Goal: Find specific page/section: Find specific page/section

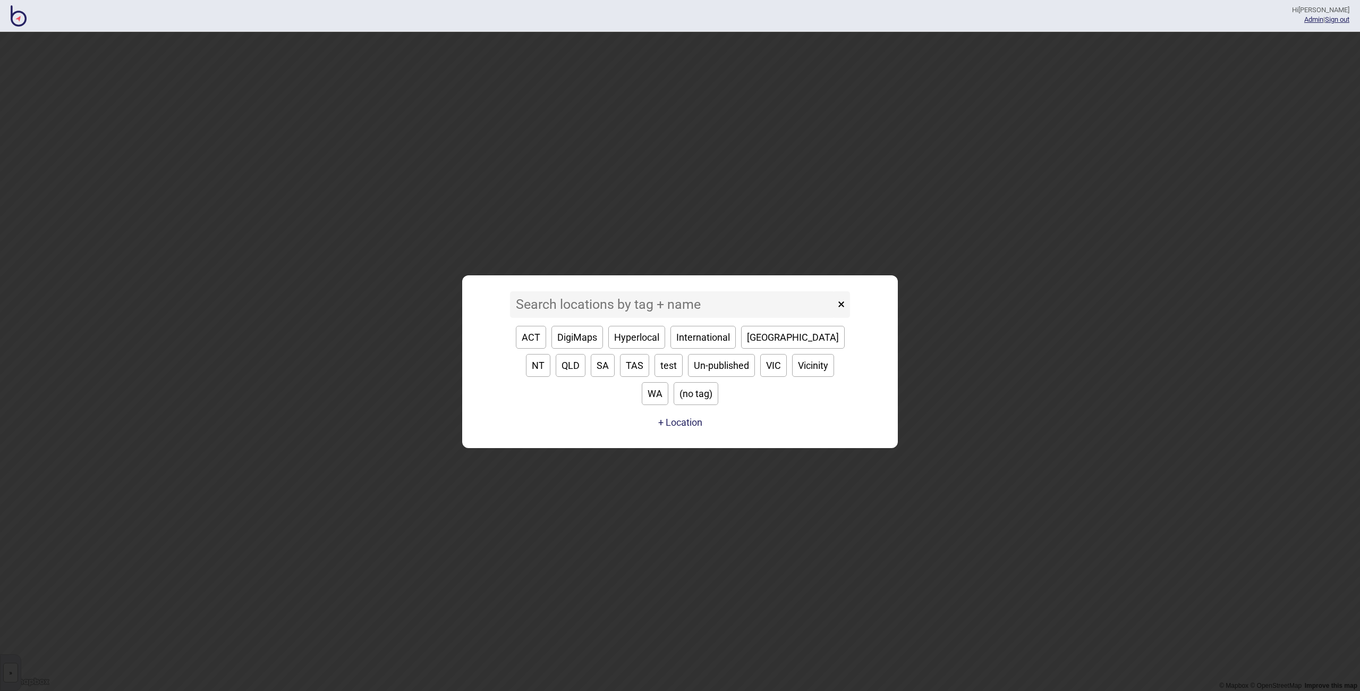
click at [583, 316] on input at bounding box center [672, 304] width 325 height 27
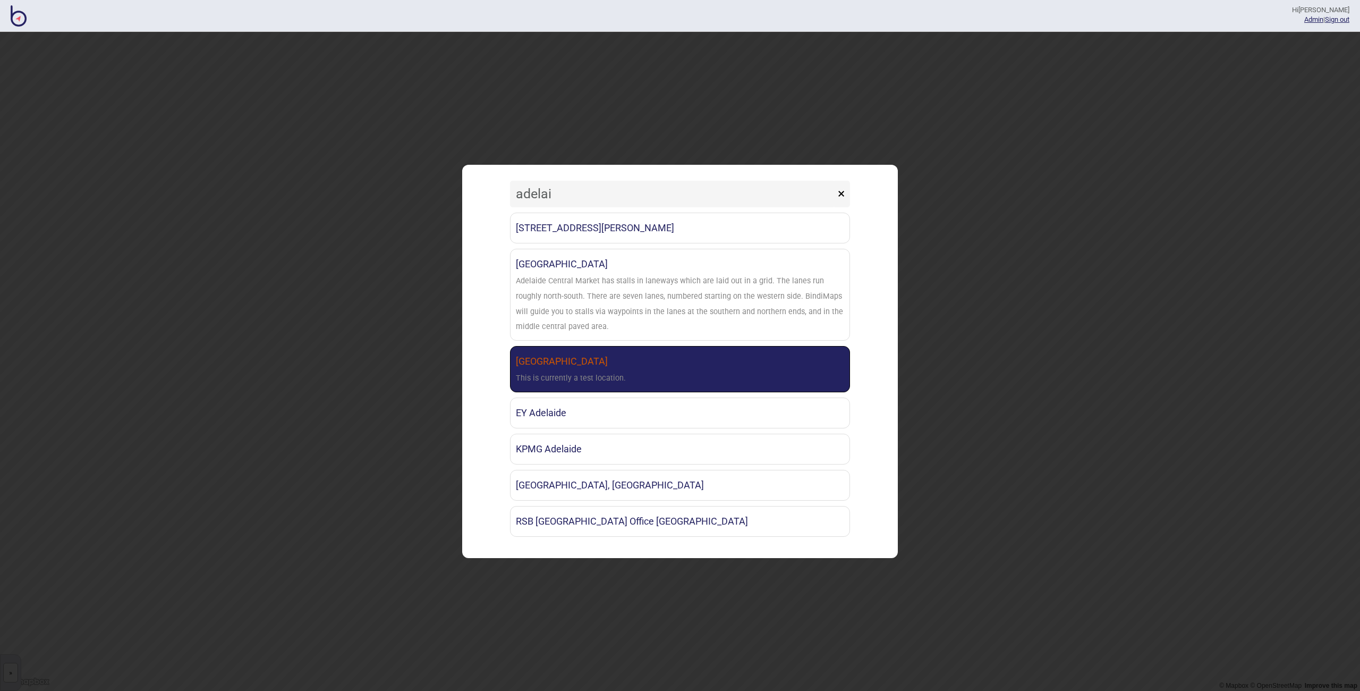
type input "adelai"
click at [626, 370] on link "[GEOGRAPHIC_DATA] This is currently a test location." at bounding box center [680, 369] width 340 height 46
